Goal: Check status: Check status

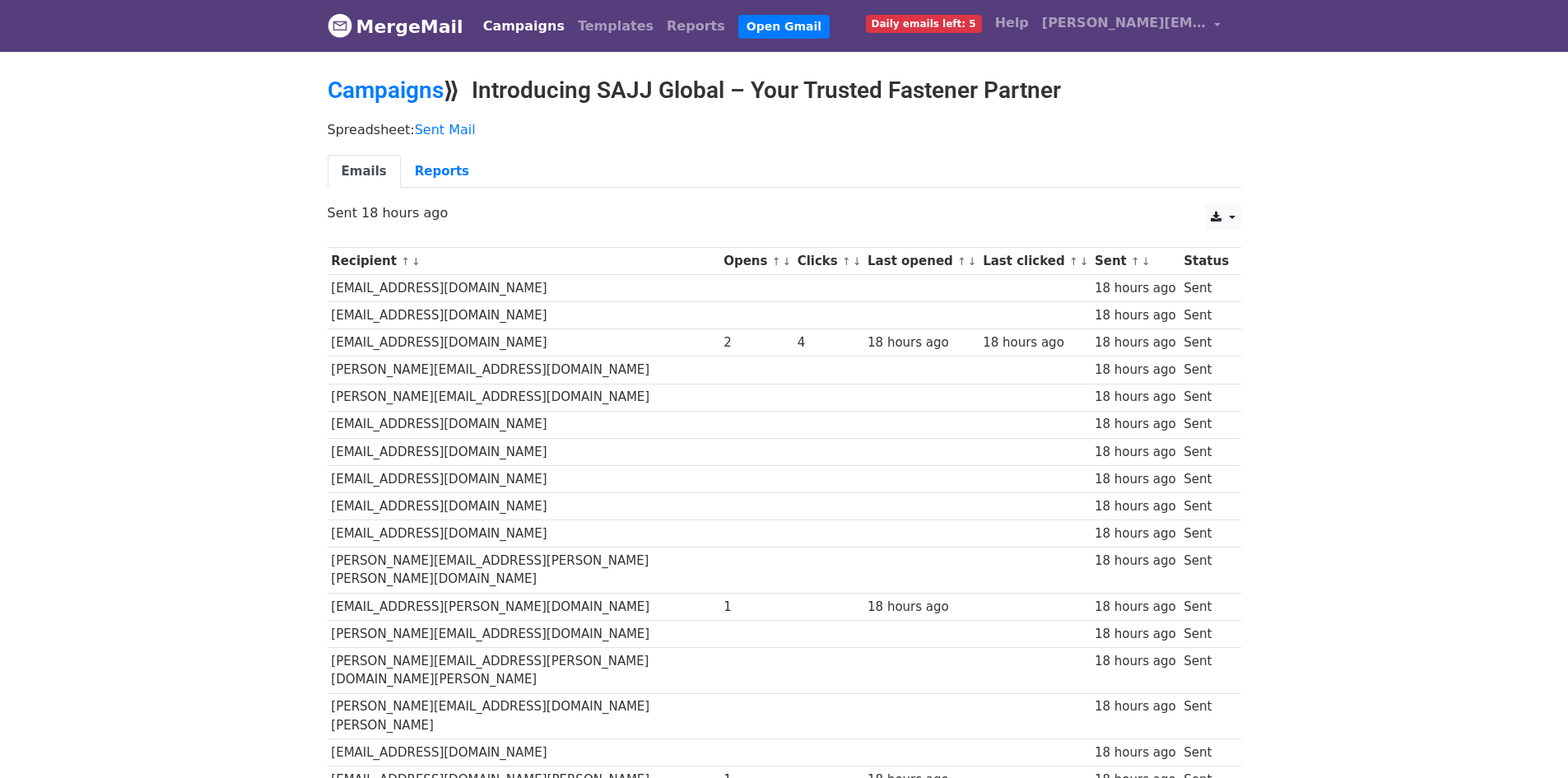
click at [400, 36] on link "MergeMail" at bounding box center [395, 26] width 136 height 35
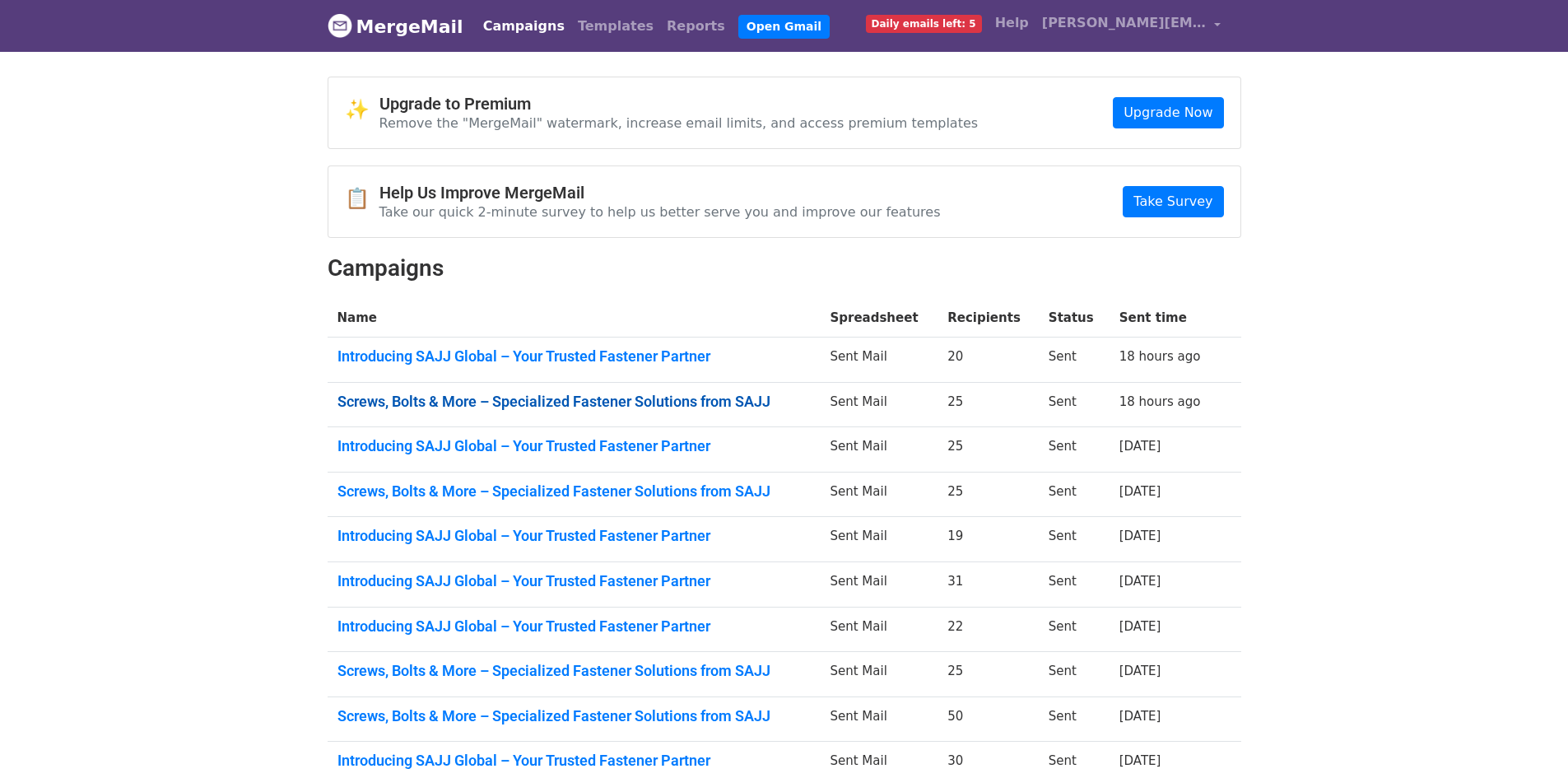
click at [765, 399] on link "Screws, Bolts & More – Specialized Fastener Solutions from SAJJ" at bounding box center [574, 402] width 473 height 18
